Goal: Task Accomplishment & Management: Complete application form

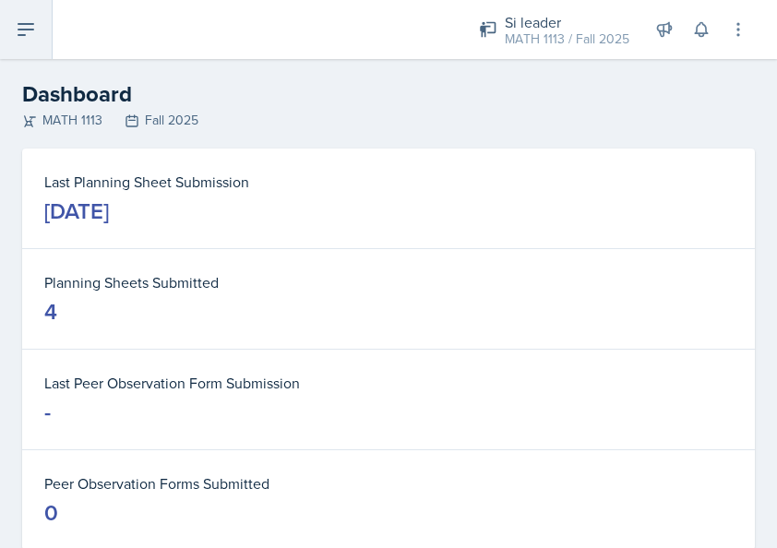
click at [26, 30] on icon at bounding box center [26, 29] width 22 height 22
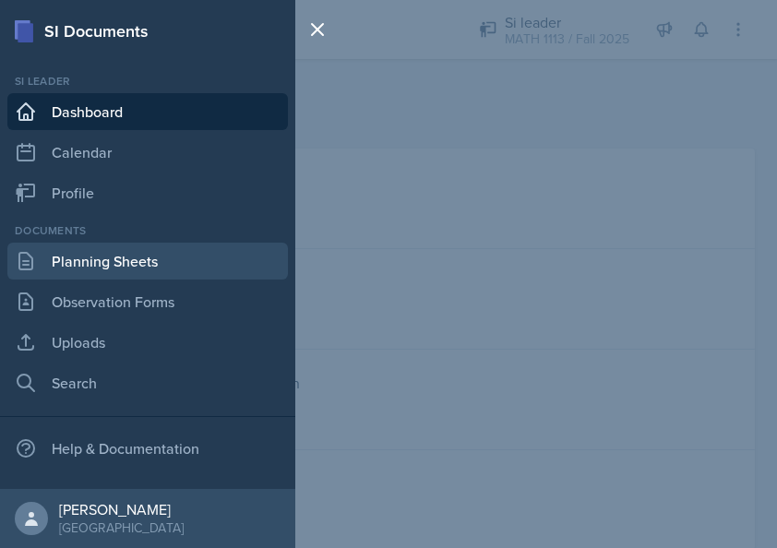
click at [146, 255] on link "Planning Sheets" at bounding box center [147, 261] width 281 height 37
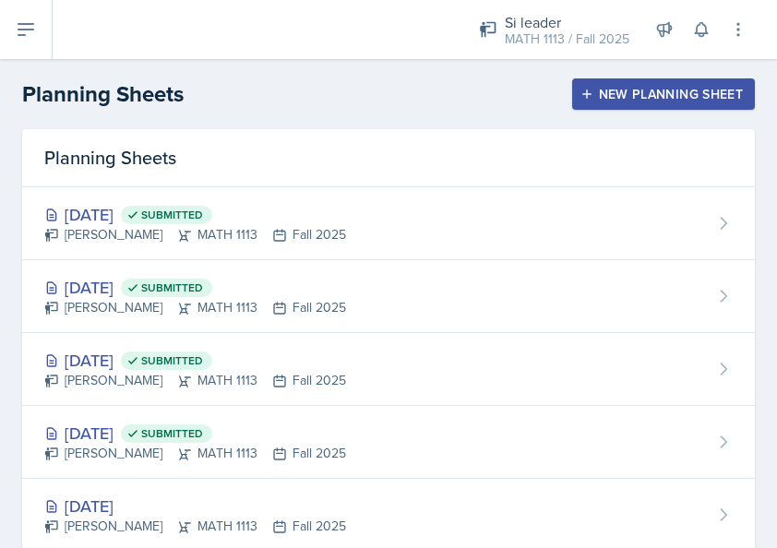
click at [652, 113] on header "Planning Sheets New Planning Sheet" at bounding box center [388, 94] width 777 height 70
click at [650, 92] on div "New Planning Sheet" at bounding box center [663, 94] width 159 height 15
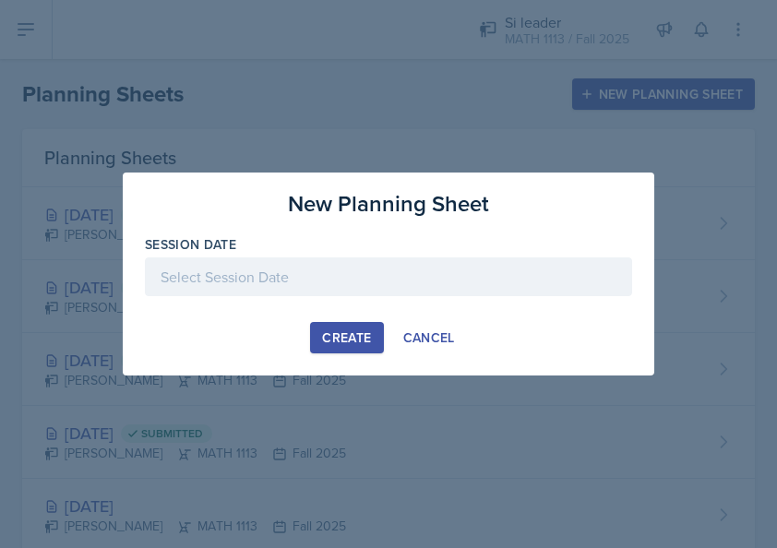
click at [457, 271] on div at bounding box center [388, 276] width 487 height 39
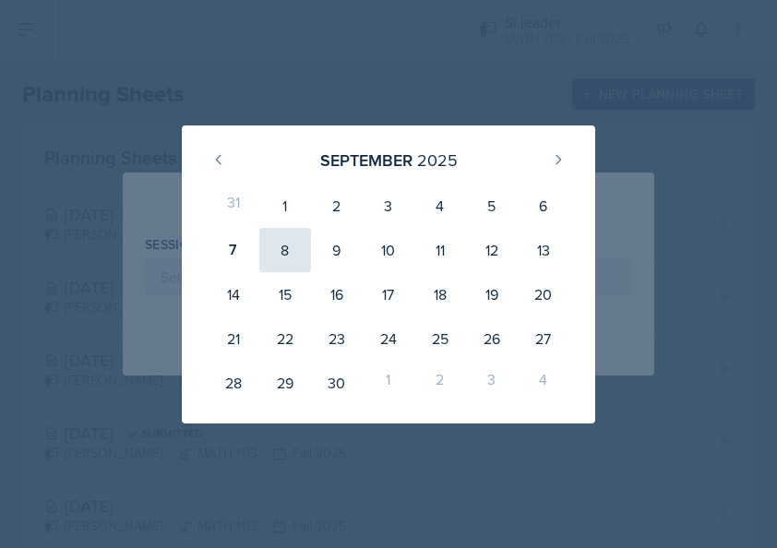
click at [286, 260] on div "8" at bounding box center [285, 250] width 52 height 44
type input "[DATE]"
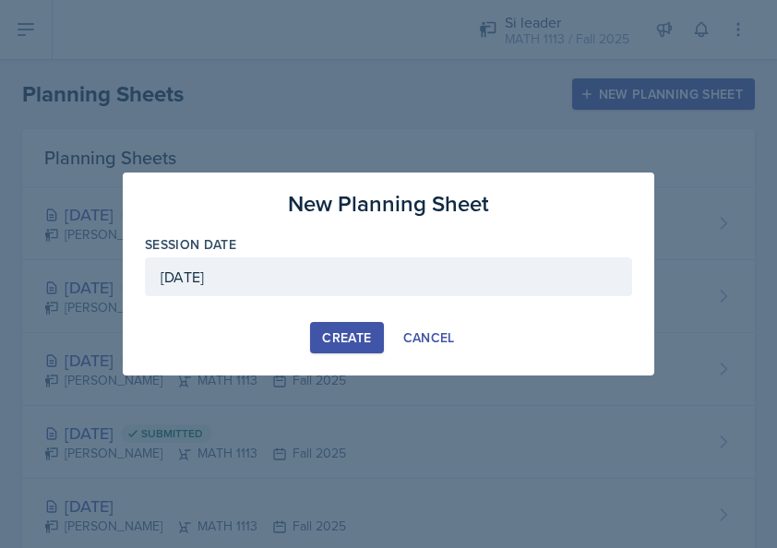
click at [336, 330] on div "Create" at bounding box center [346, 337] width 49 height 15
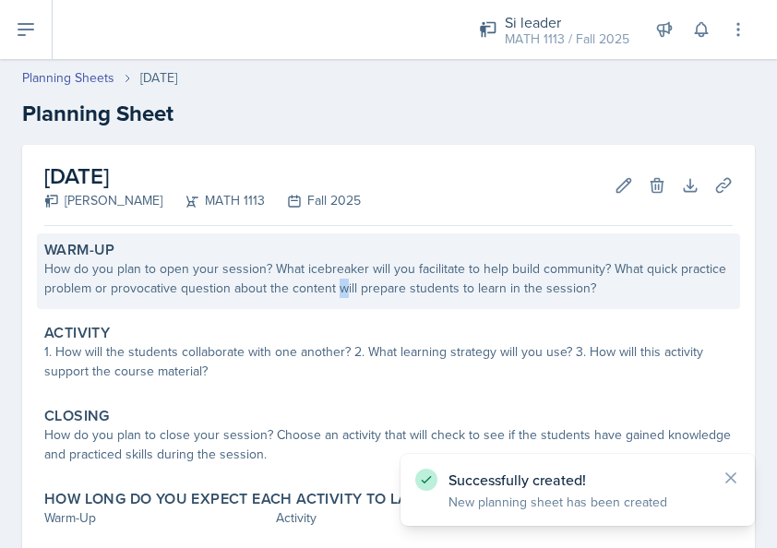
click at [393, 296] on div "How do you plan to open your session? What icebreaker will you facilitate to he…" at bounding box center [388, 278] width 688 height 39
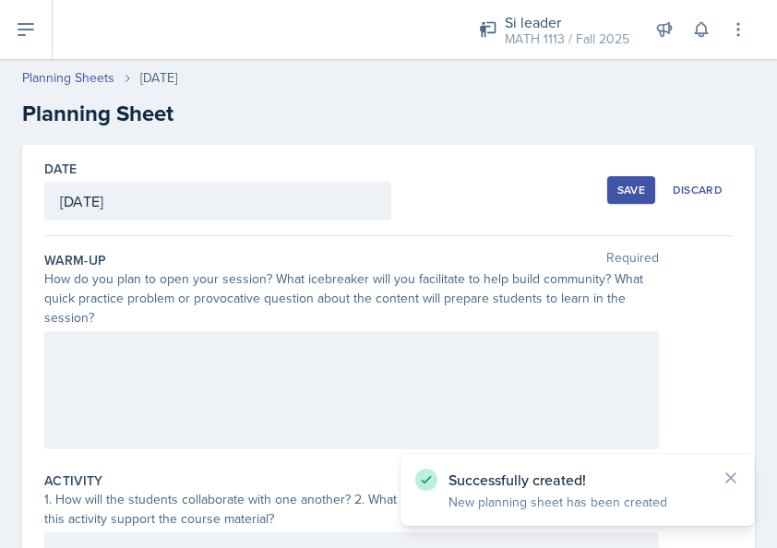
click at [345, 380] on div at bounding box center [351, 390] width 615 height 118
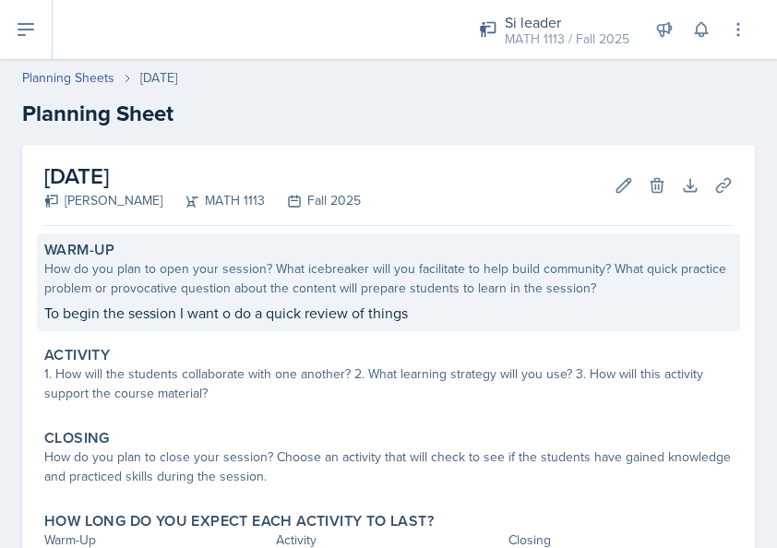
click at [358, 301] on div "Warm-Up How do you plan to open your session? What icebreaker will you facilita…" at bounding box center [388, 282] width 703 height 98
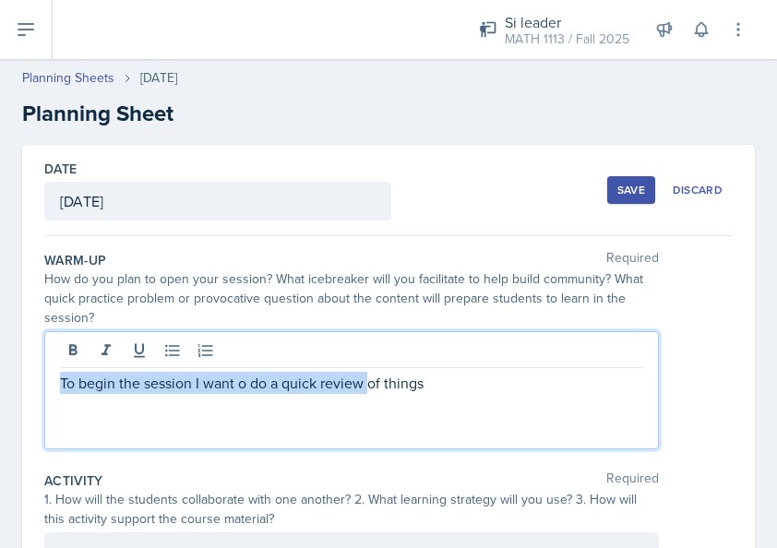
drag, startPoint x: 441, startPoint y: 372, endPoint x: 31, endPoint y: 326, distance: 412.3
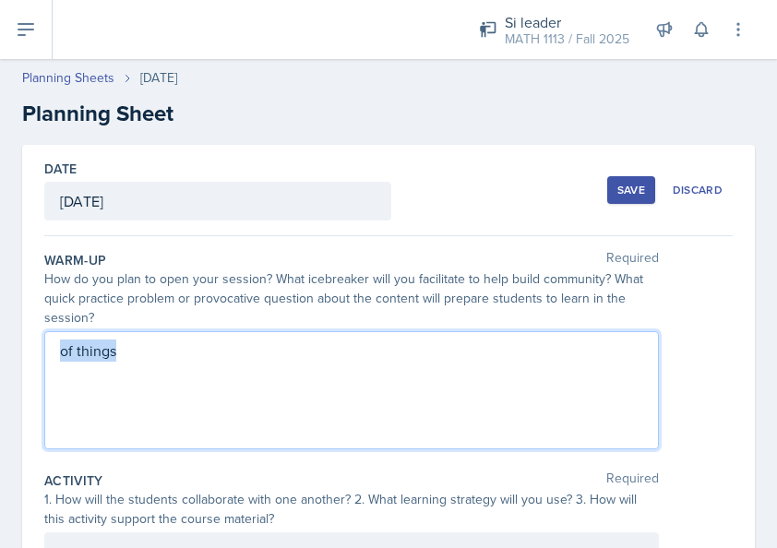
drag, startPoint x: 240, startPoint y: 344, endPoint x: -4, endPoint y: 351, distance: 243.7
click at [0, 351] on html "SI Documents Si leader Dashboard Calendar Profile Documents Planning Sheets Obs…" at bounding box center [388, 274] width 777 height 548
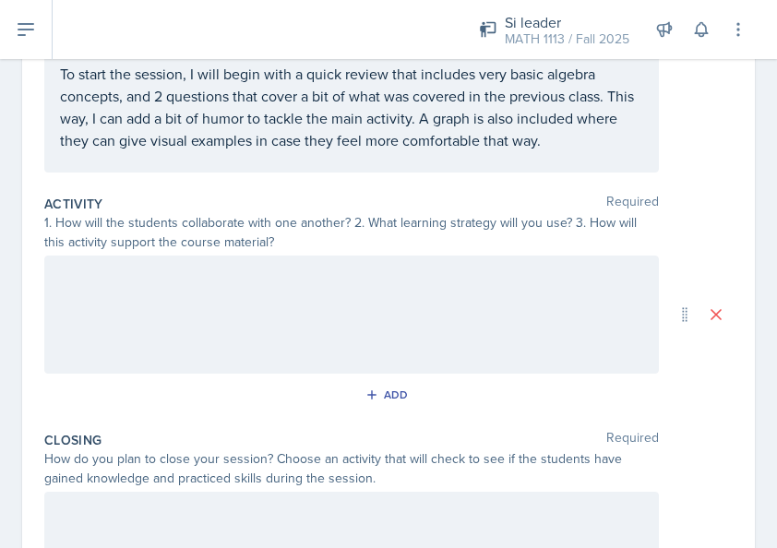
click at [274, 321] on div at bounding box center [351, 315] width 615 height 118
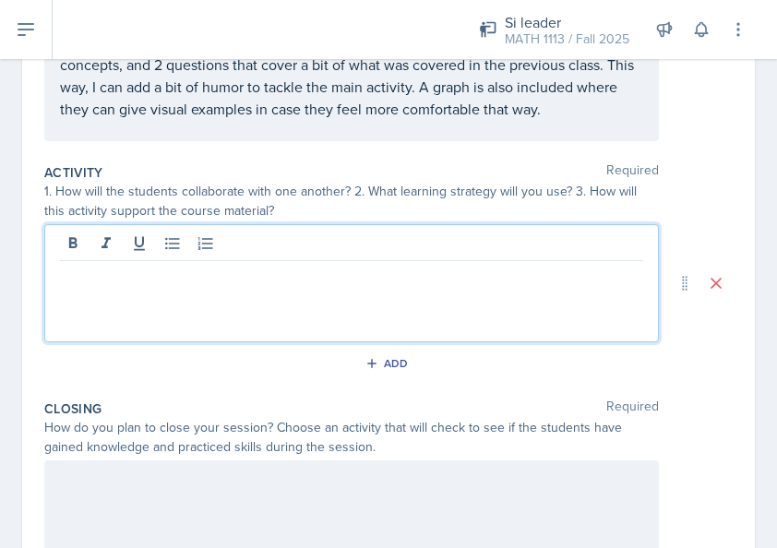
click at [122, 265] on p at bounding box center [351, 276] width 583 height 22
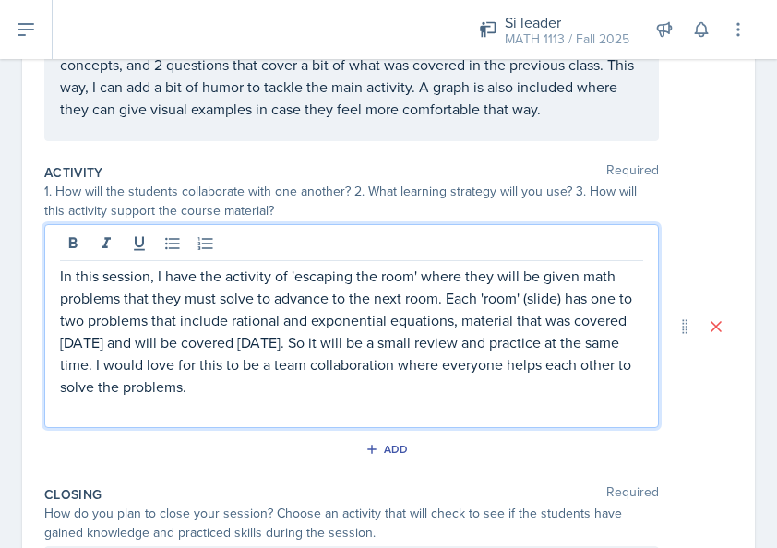
click at [444, 382] on p "In this session, I have the activity of 'escaping the room' where they will be …" at bounding box center [351, 331] width 583 height 133
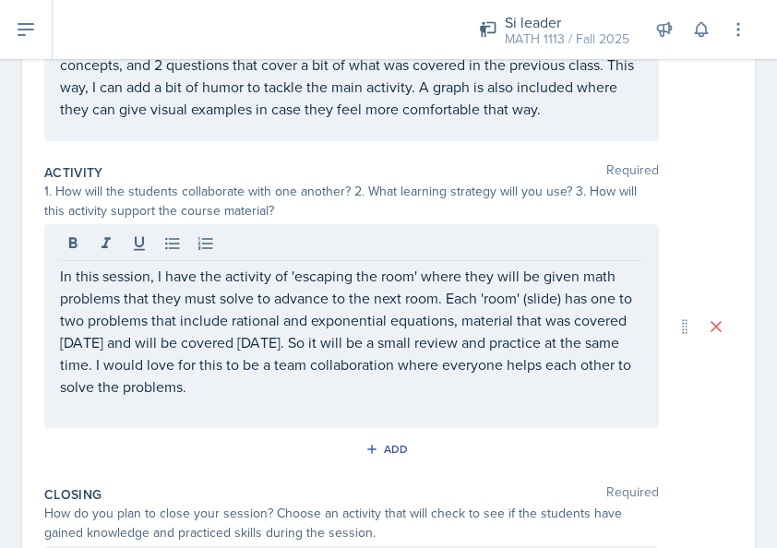
click at [688, 437] on div "Add" at bounding box center [388, 453] width 688 height 35
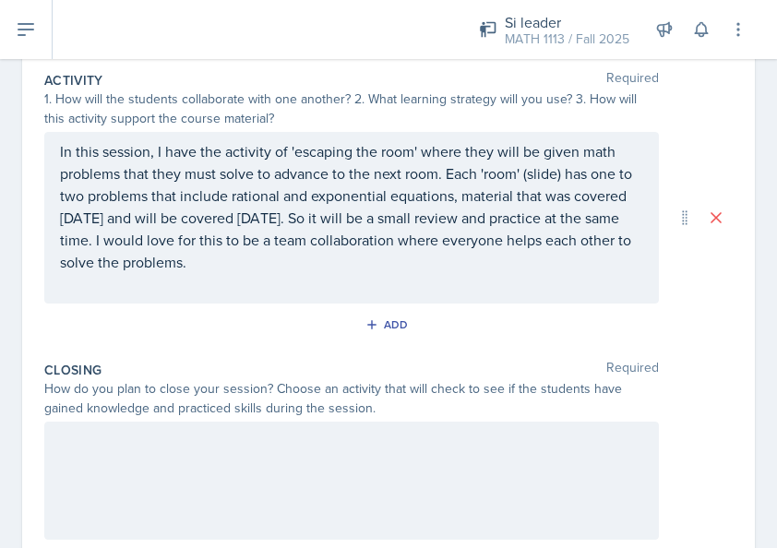
scroll to position [566, 0]
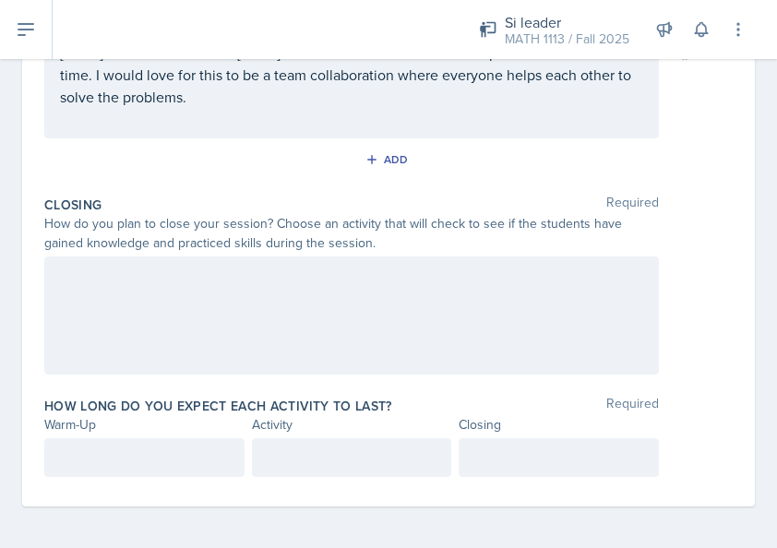
click at [430, 293] on div at bounding box center [351, 316] width 615 height 118
click at [127, 325] on div at bounding box center [351, 316] width 615 height 118
drag, startPoint x: 131, startPoint y: 320, endPoint x: 78, endPoint y: 312, distance: 53.3
click at [78, 313] on p at bounding box center [351, 308] width 583 height 22
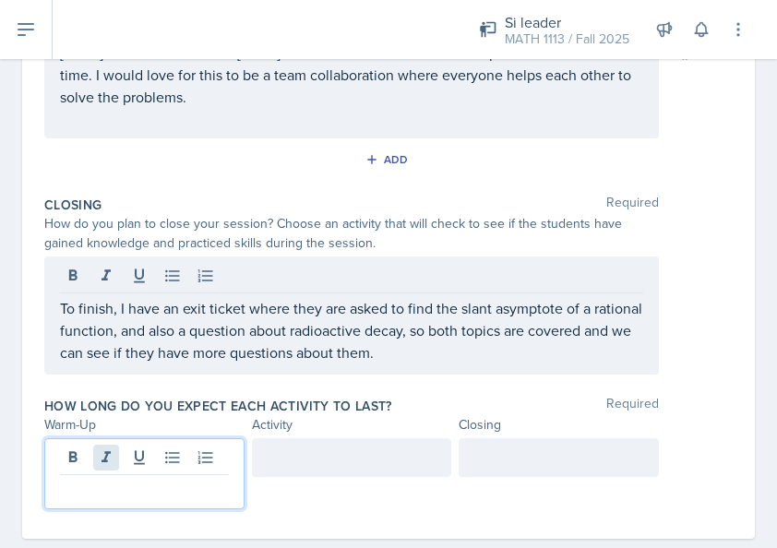
click at [101, 458] on div at bounding box center [144, 473] width 200 height 71
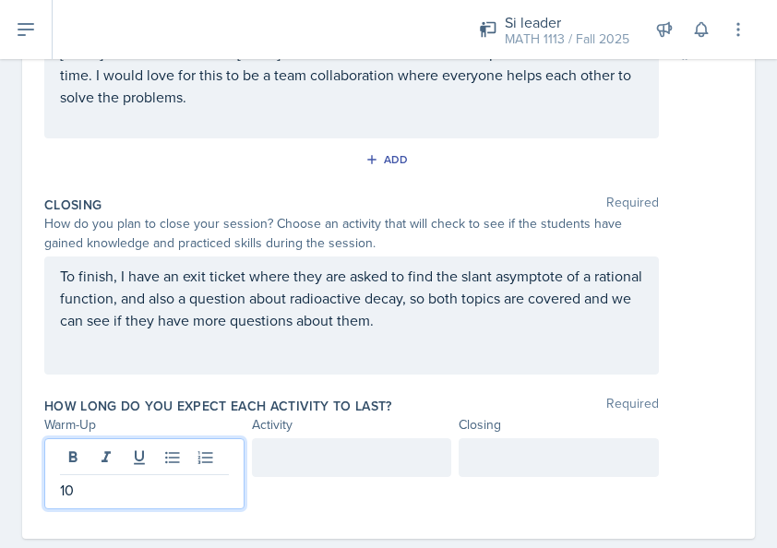
click at [312, 460] on div at bounding box center [352, 457] width 200 height 39
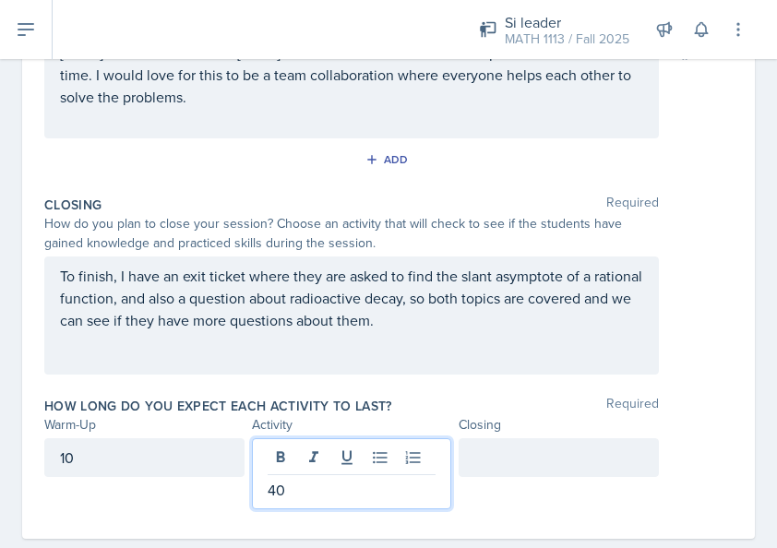
click at [462, 447] on div at bounding box center [559, 457] width 200 height 39
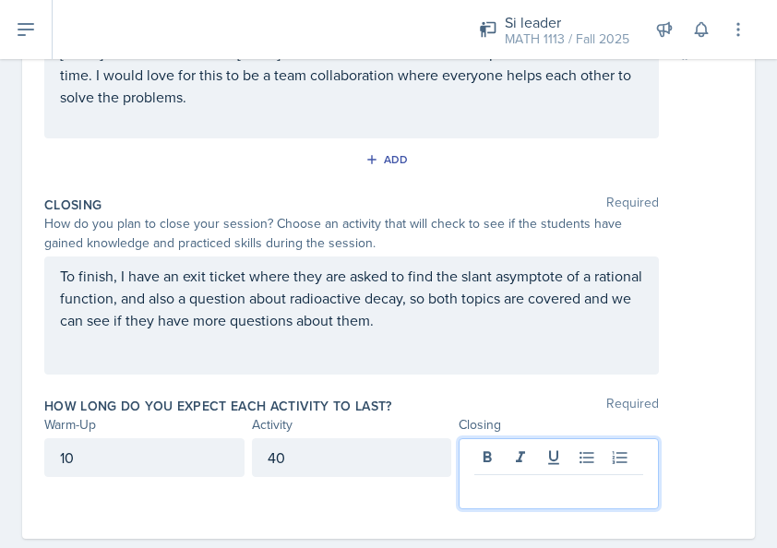
scroll to position [598, 0]
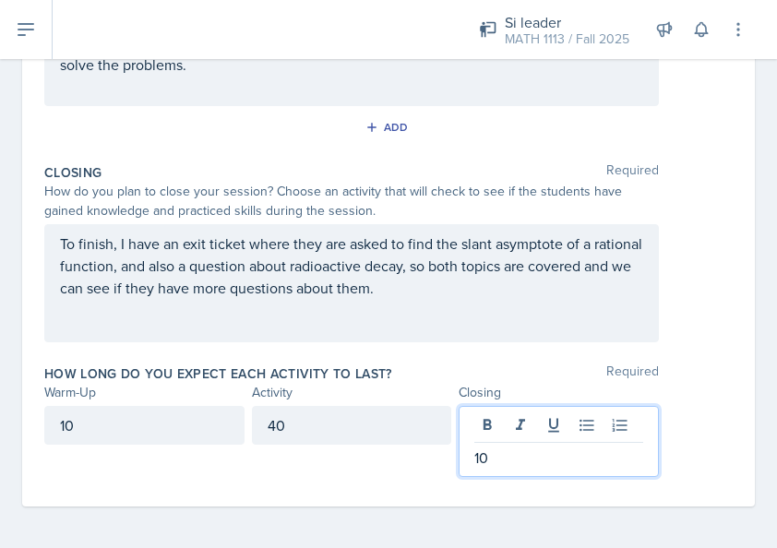
click at [720, 363] on div "Date September 8th, 2025 September 2025 31 1 2 3 4 5 6 7 8 9 10 11 12 13 14 15 …" at bounding box center [388, 27] width 733 height 960
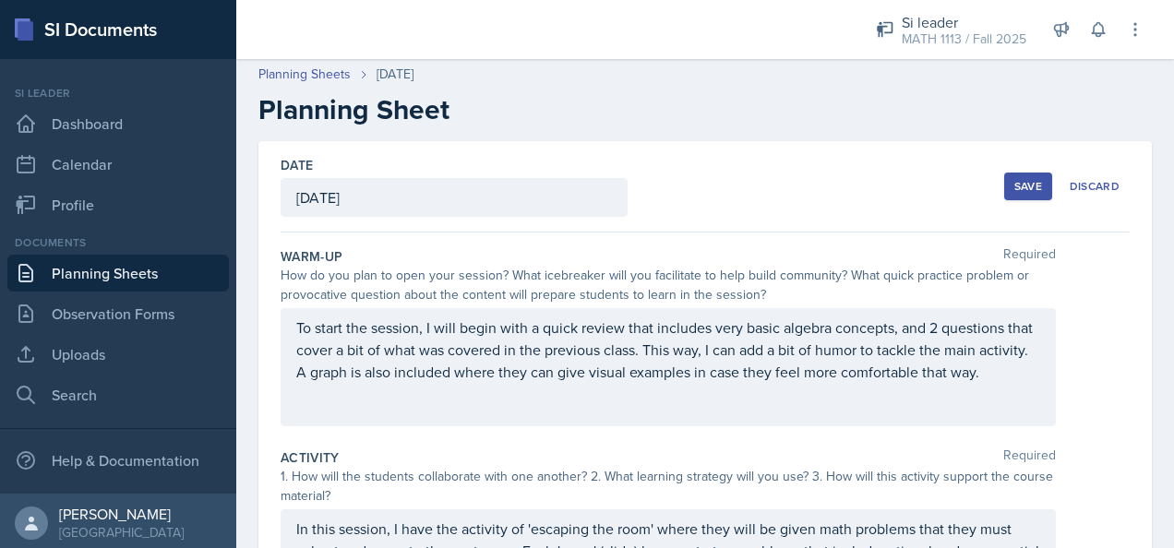
scroll to position [0, 0]
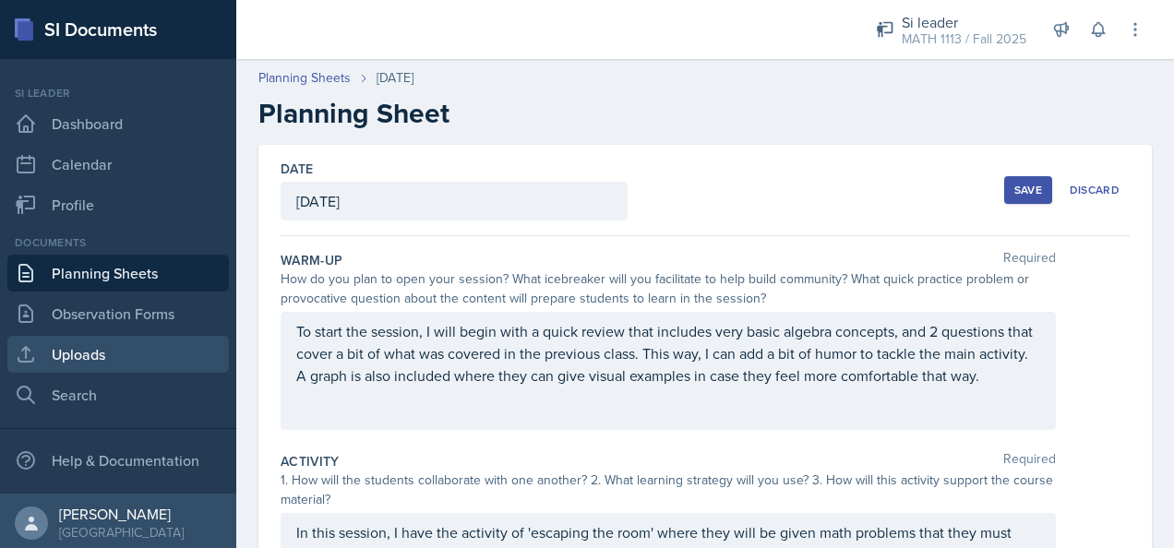
click at [149, 347] on link "Uploads" at bounding box center [117, 354] width 221 height 37
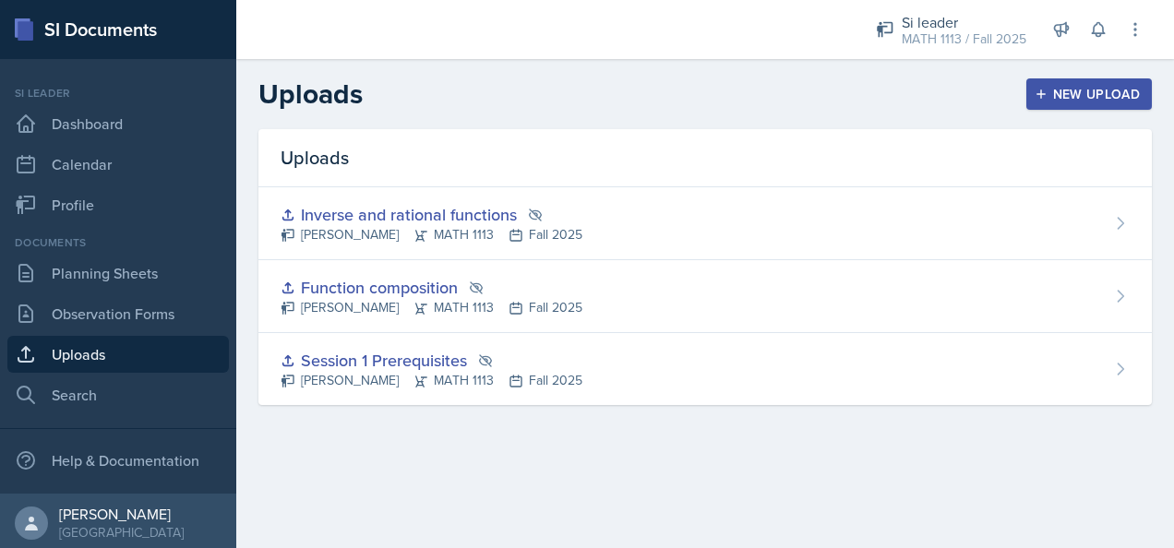
click at [776, 102] on div "New Upload" at bounding box center [1089, 94] width 102 height 15
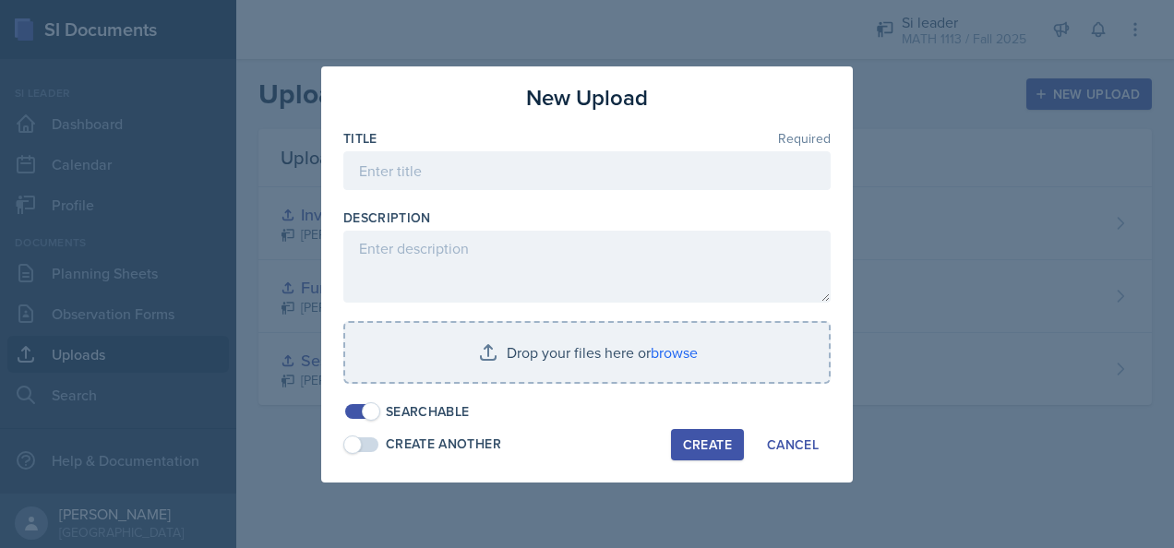
click at [388, 408] on div "Searchable" at bounding box center [428, 411] width 84 height 19
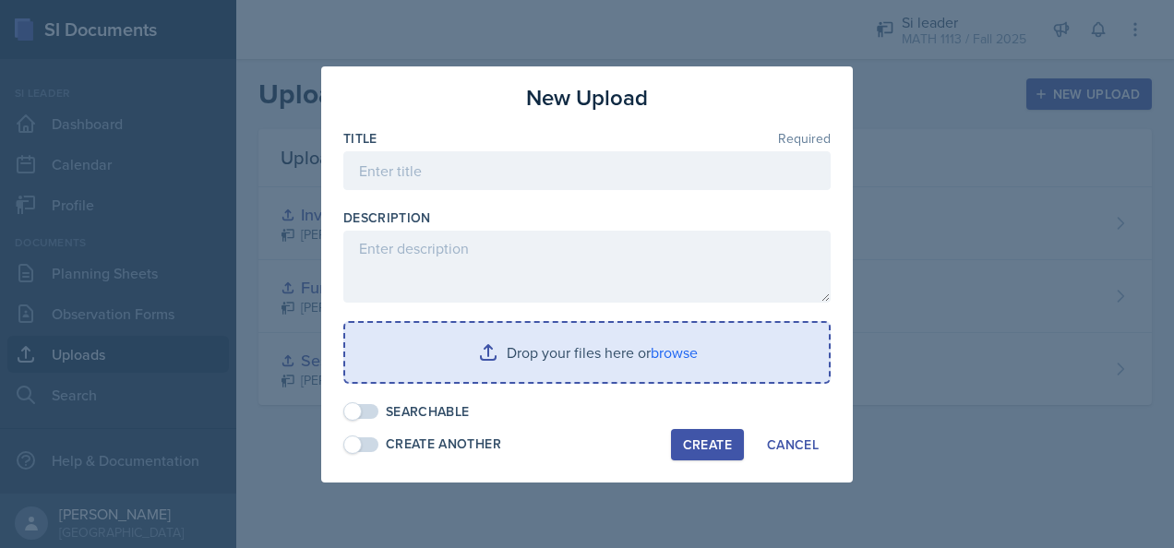
click at [517, 344] on input "file" at bounding box center [587, 352] width 484 height 59
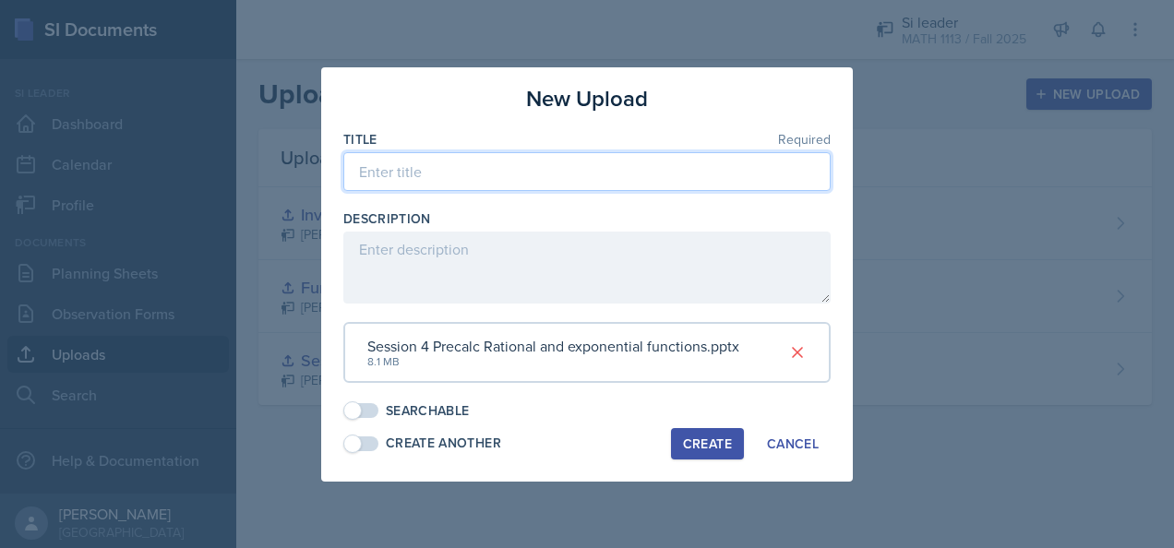
click at [452, 180] on input at bounding box center [586, 171] width 487 height 39
type input "Session 4 Rational and exponential functions"
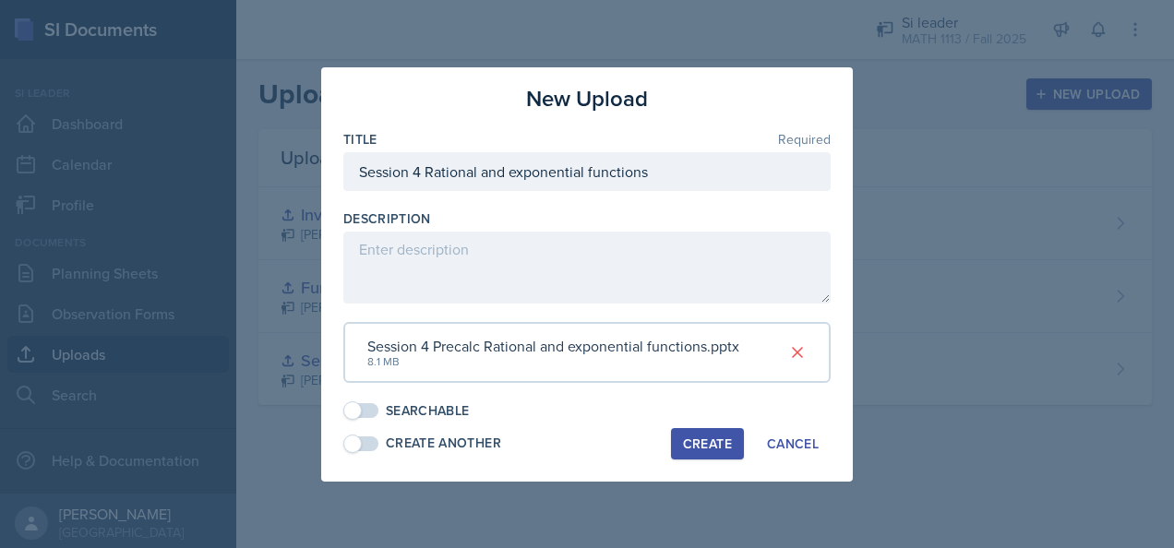
click at [719, 438] on div "Create" at bounding box center [707, 444] width 49 height 15
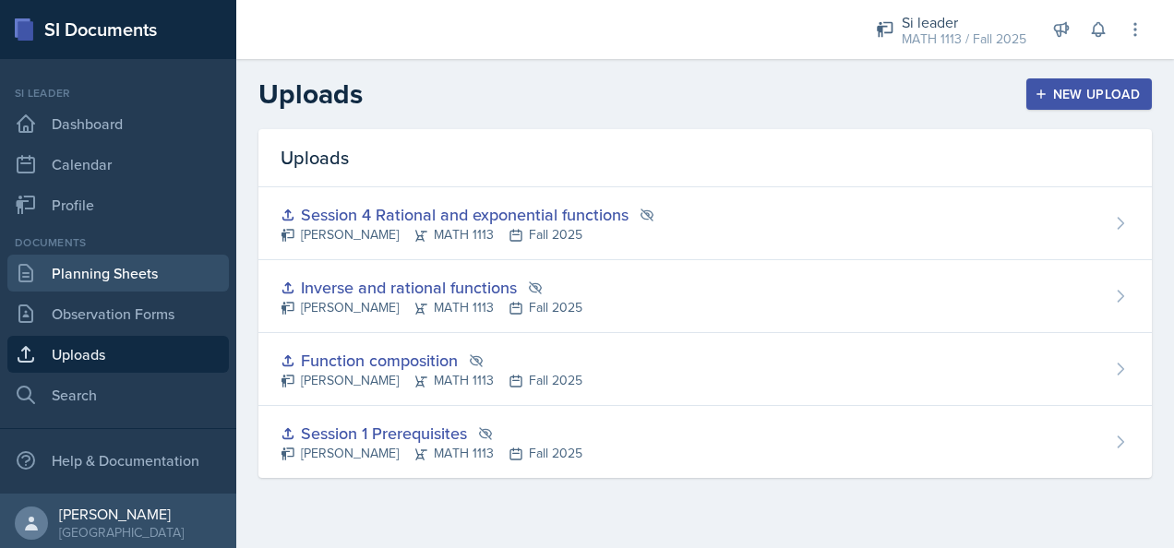
click at [135, 258] on link "Planning Sheets" at bounding box center [117, 273] width 221 height 37
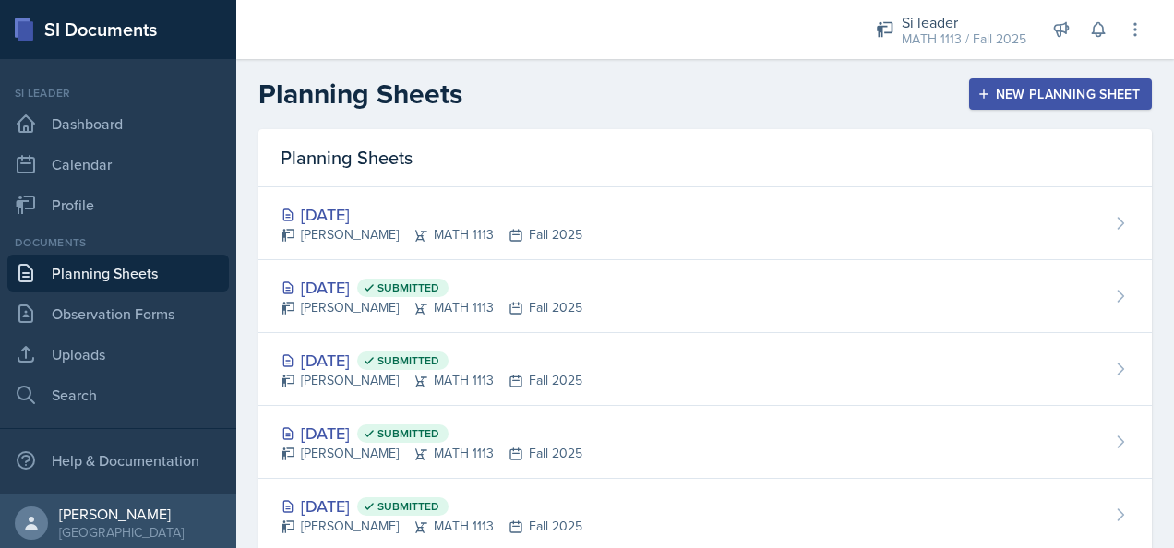
click at [412, 204] on div "[DATE]" at bounding box center [432, 214] width 302 height 25
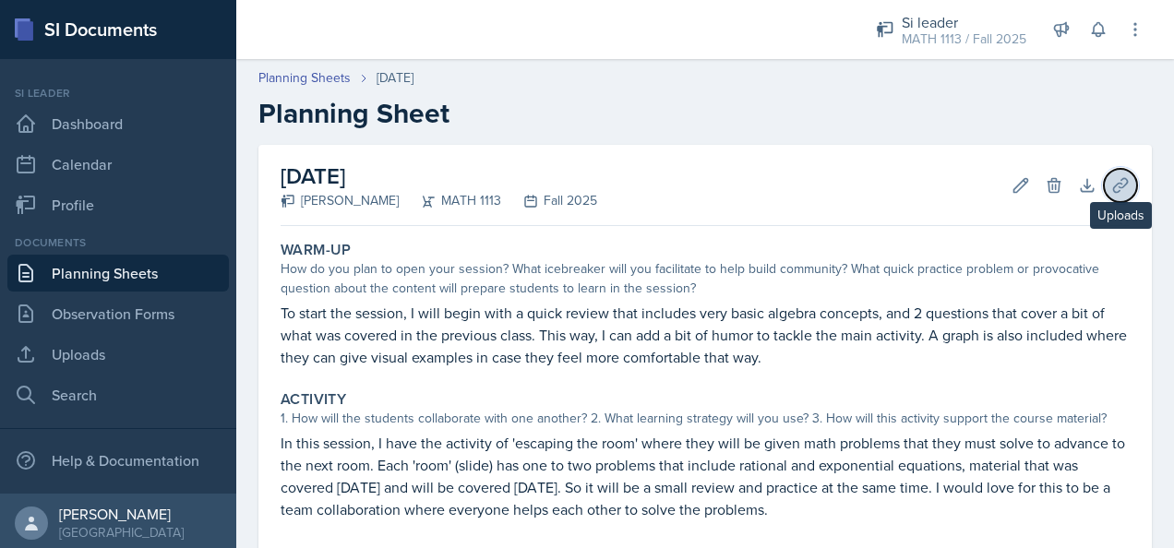
click at [776, 188] on icon at bounding box center [1120, 185] width 14 height 14
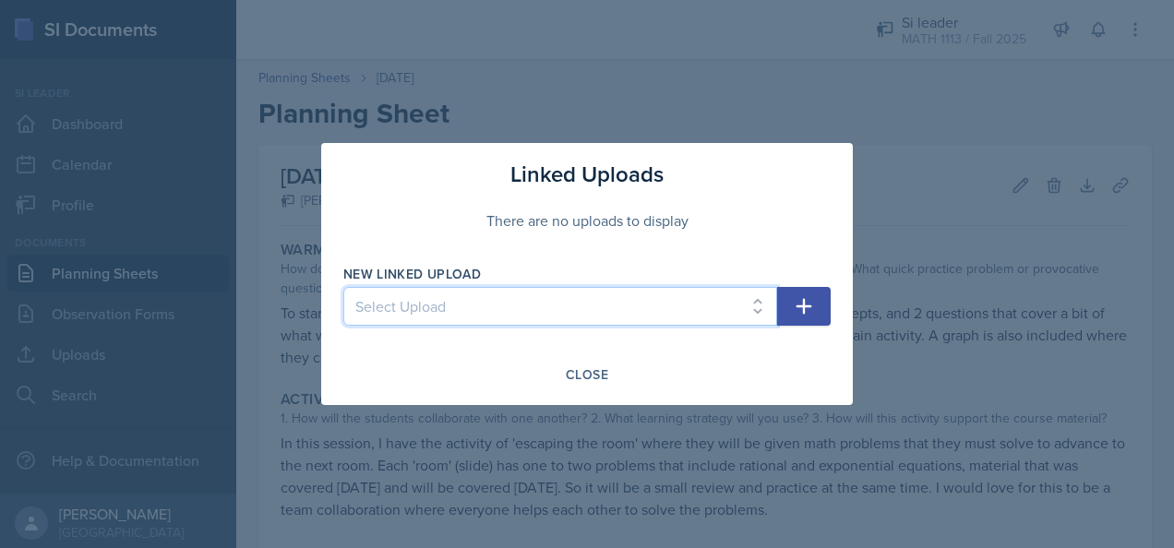
click at [614, 318] on select "Select Upload Session 1 Prerequisites Function composition Inverse and rational…" at bounding box center [560, 306] width 434 height 39
select select "992eea42-18e0-45f3-8c5b-08710e683842"
click at [343, 287] on select "Select Upload Session 1 Prerequisites Function composition Inverse and rational…" at bounding box center [560, 306] width 434 height 39
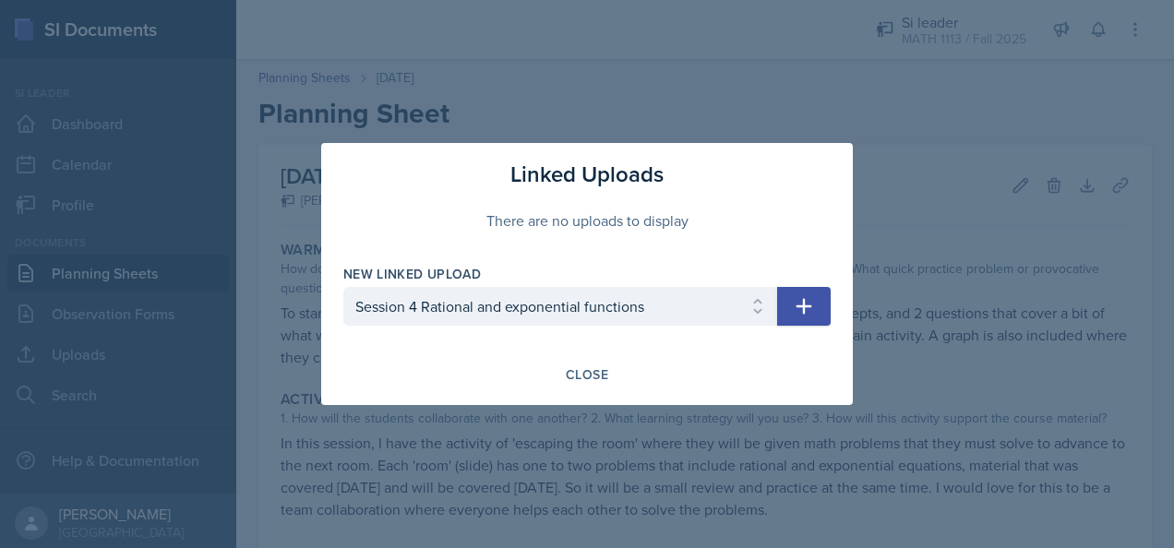
click at [776, 305] on icon "button" at bounding box center [804, 306] width 22 height 22
select select
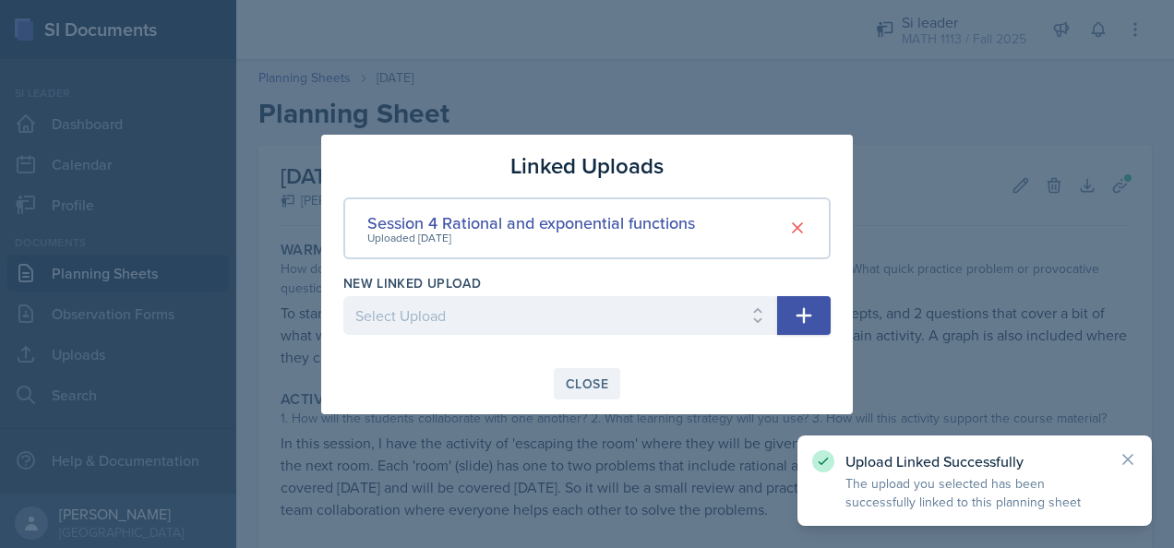
click at [599, 381] on div "Close" at bounding box center [587, 384] width 42 height 15
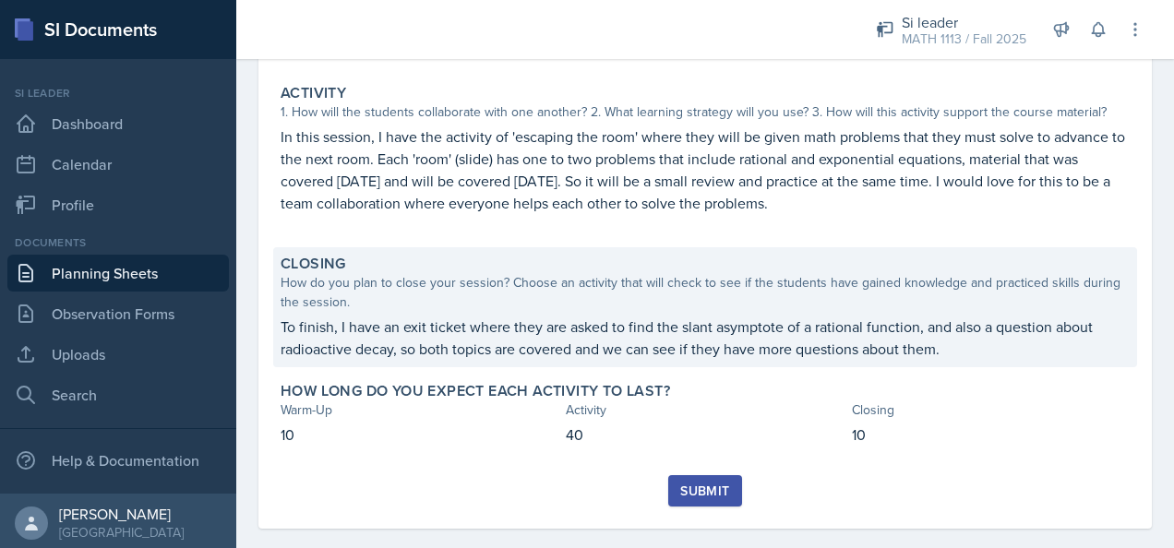
scroll to position [330, 0]
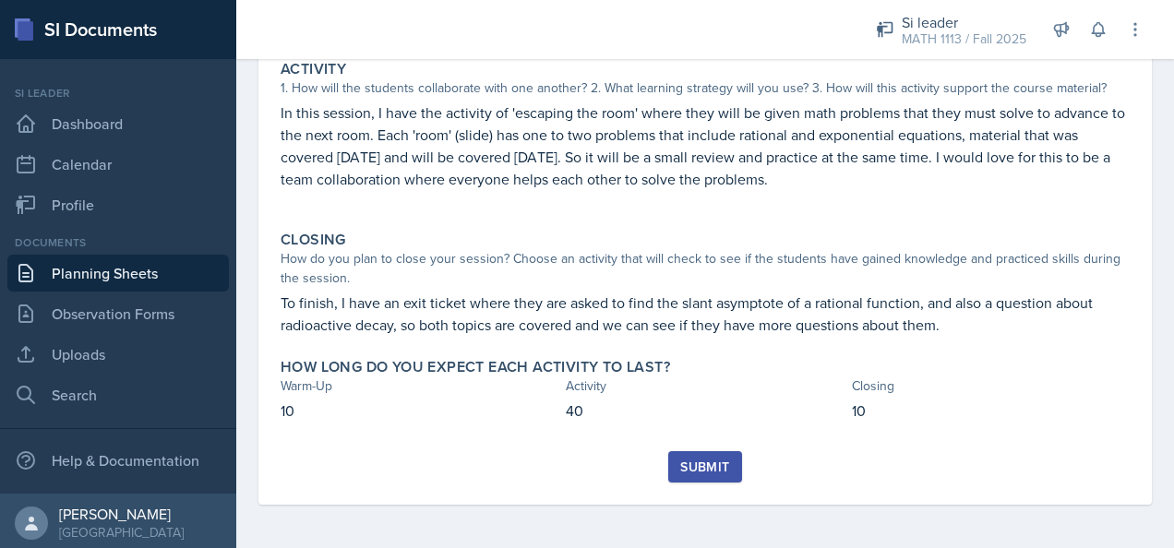
click at [684, 472] on div "Submit" at bounding box center [704, 467] width 49 height 15
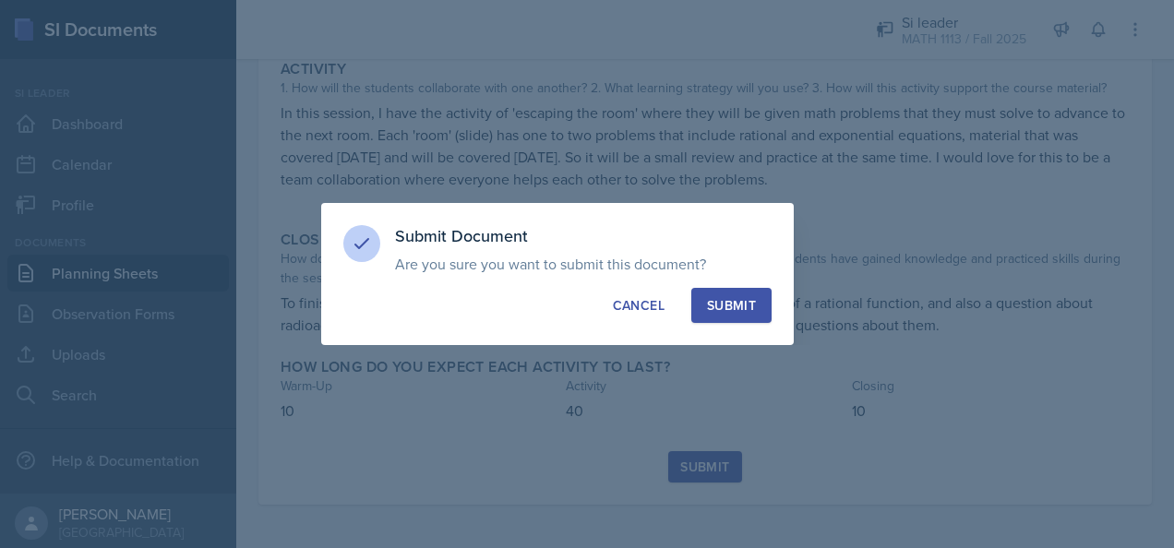
click at [715, 303] on div "Submit" at bounding box center [731, 305] width 49 height 18
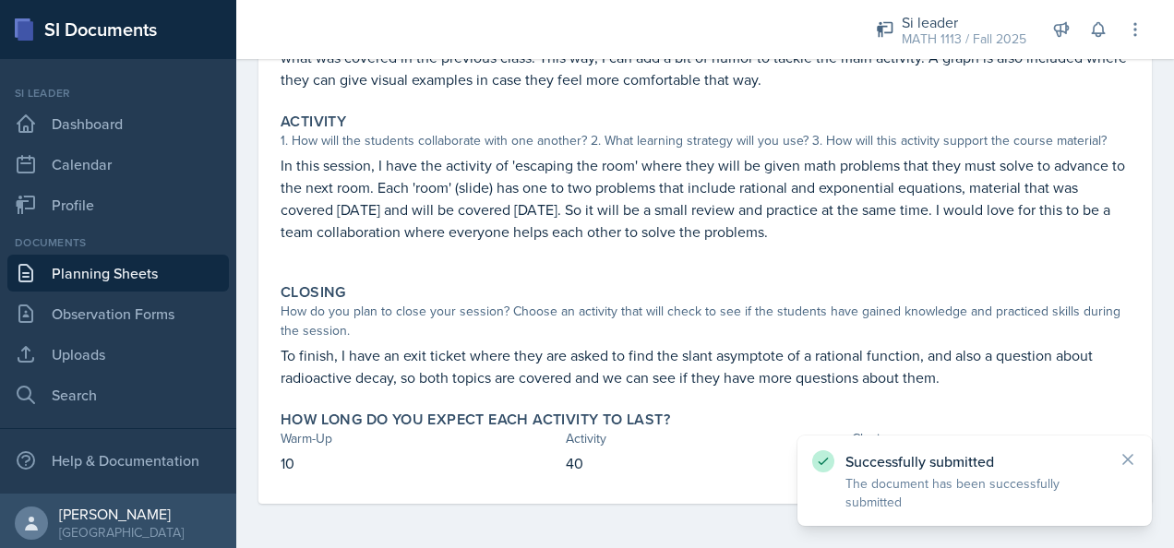
scroll to position [277, 0]
click at [776, 459] on icon at bounding box center [1128, 459] width 18 height 18
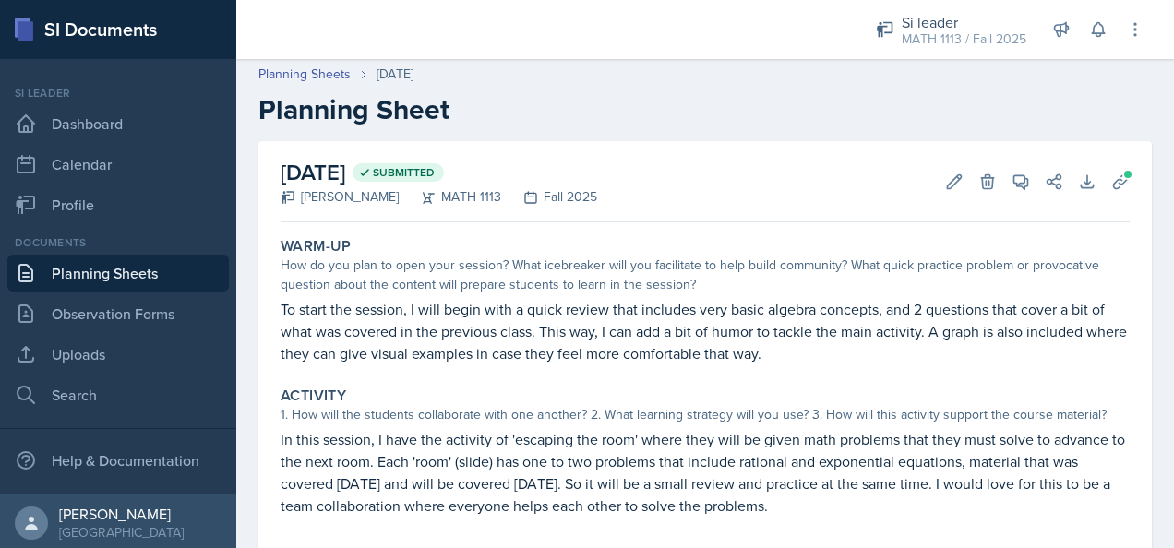
scroll to position [0, 0]
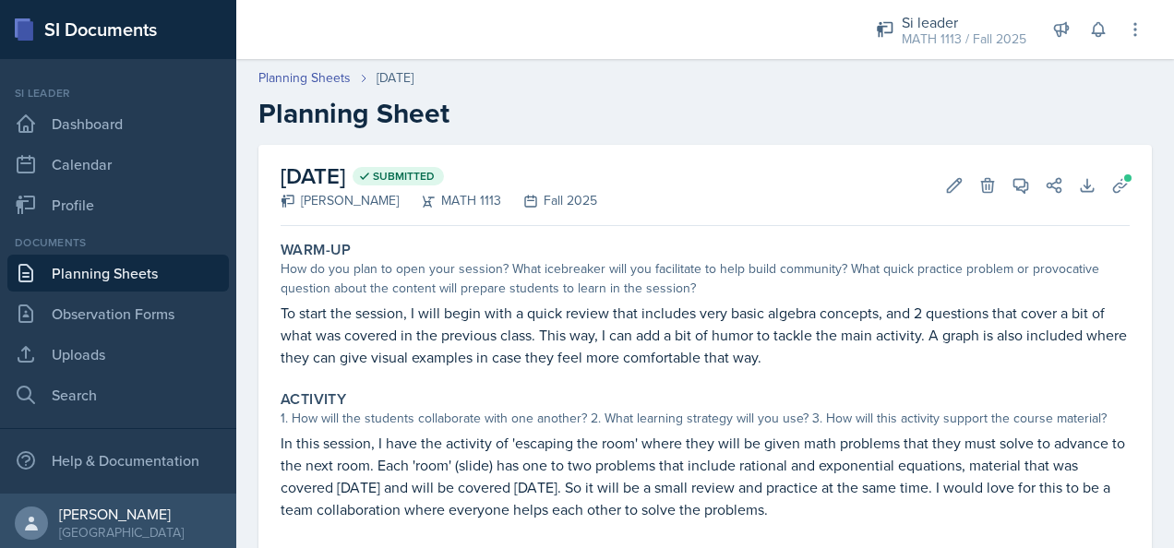
click at [151, 264] on link "Planning Sheets" at bounding box center [117, 273] width 221 height 37
